Goal: Task Accomplishment & Management: Manage account settings

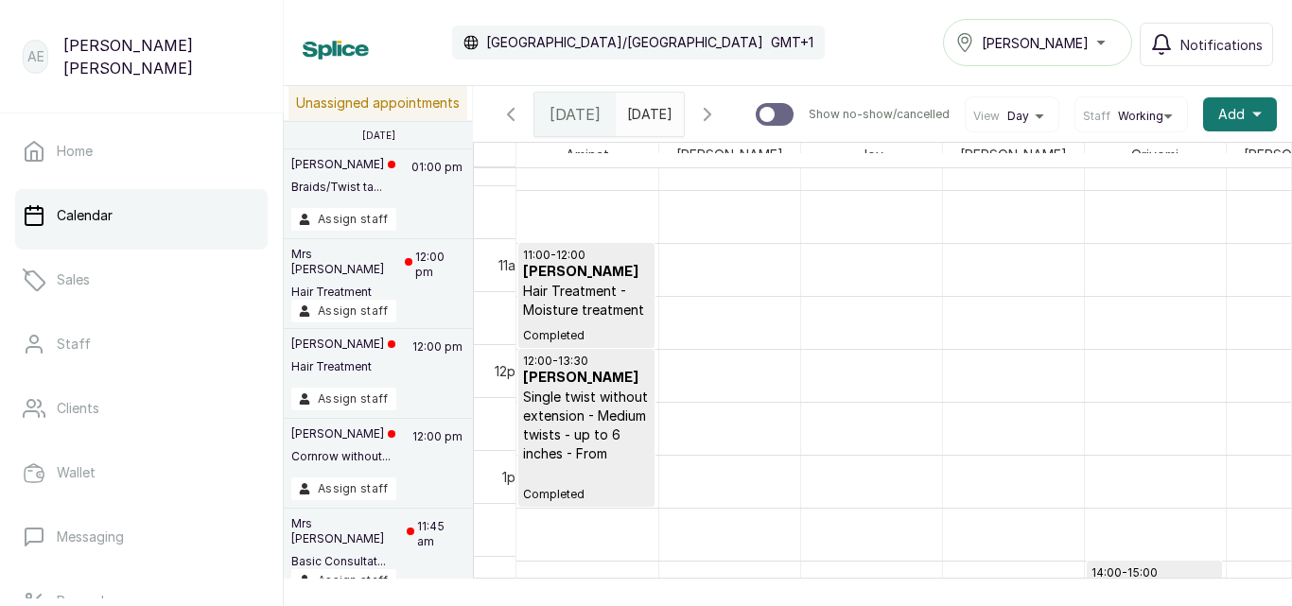
scroll to position [1091, 0]
click at [1099, 35] on div "Tasala Ikoyi" at bounding box center [1038, 42] width 165 height 23
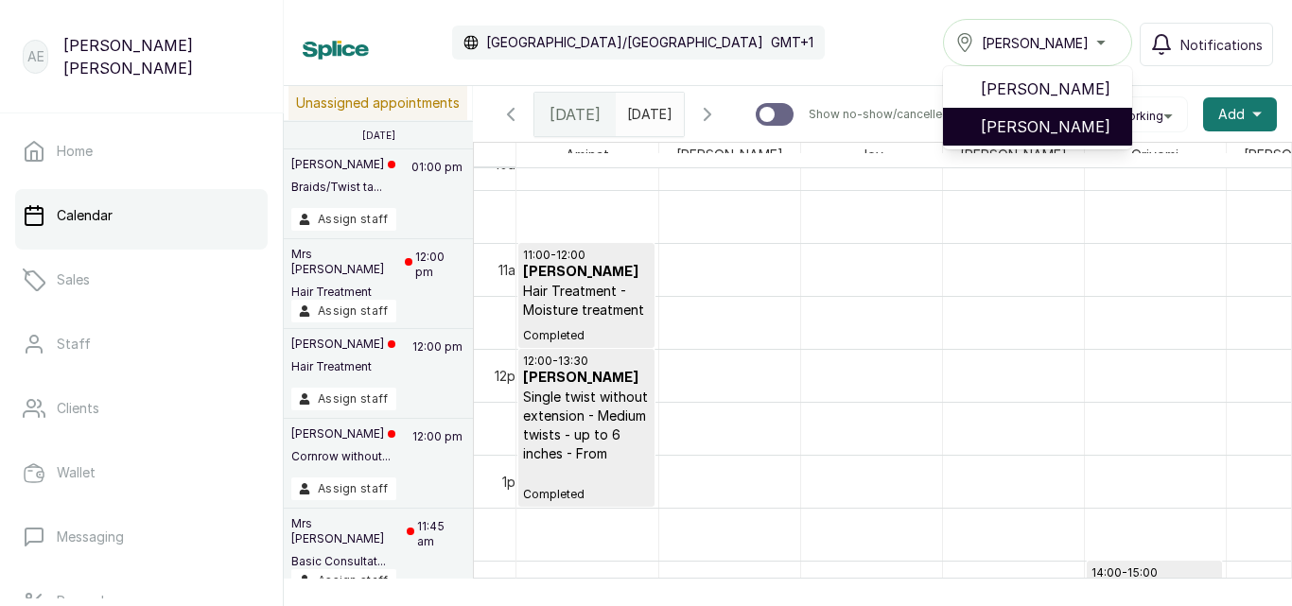
click at [1090, 116] on span "[PERSON_NAME]" at bounding box center [1049, 126] width 136 height 23
